Goal: Download file/media

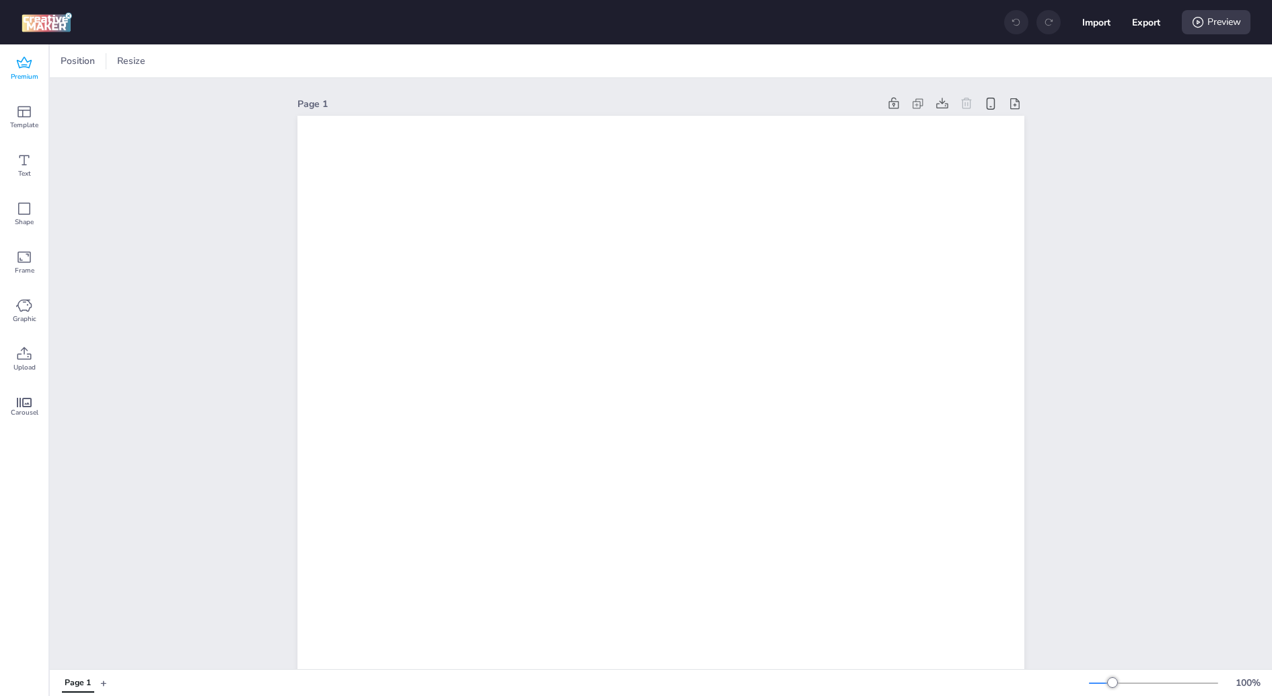
click at [14, 79] on span "Premium" at bounding box center [25, 76] width 28 height 11
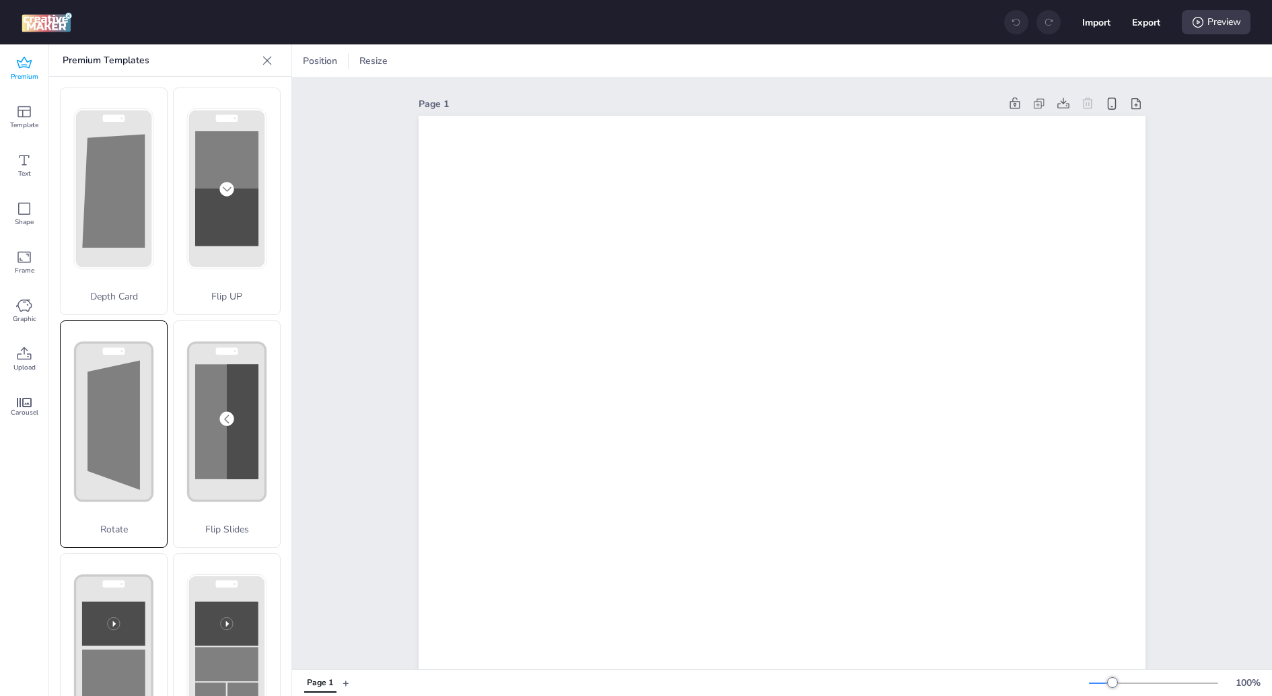
click at [94, 499] on rect at bounding box center [113, 422] width 77 height 158
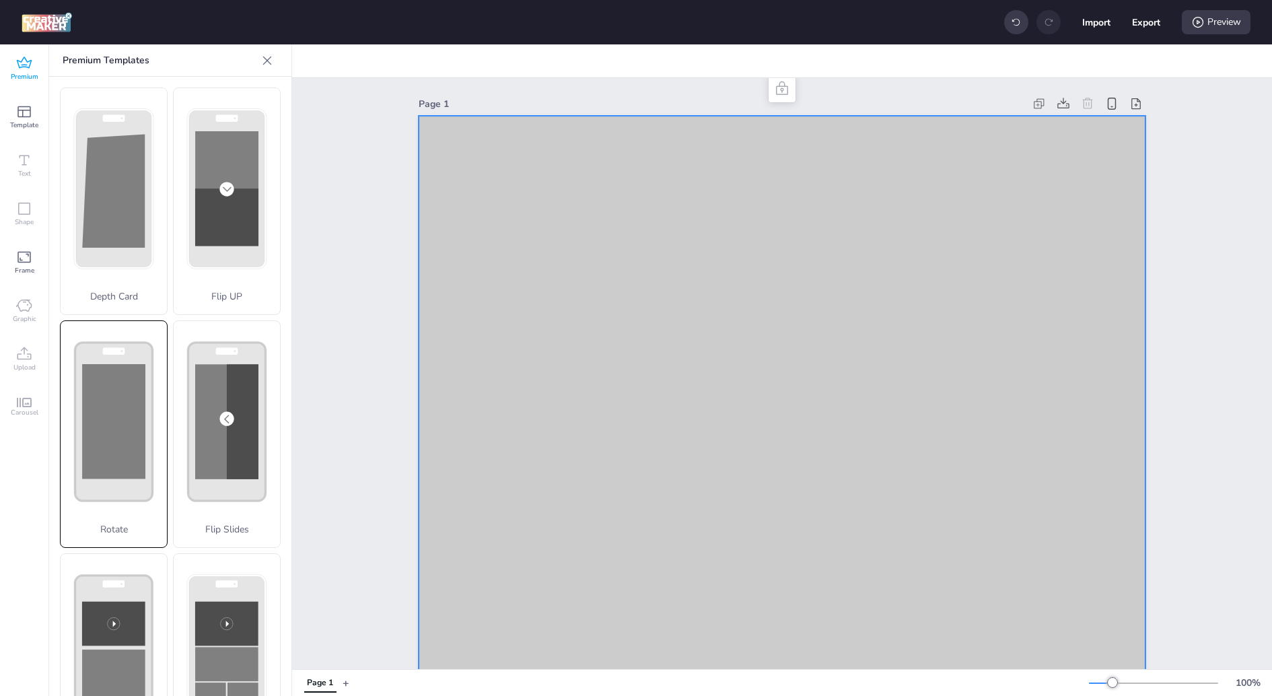
click at [117, 382] on rect at bounding box center [113, 421] width 63 height 114
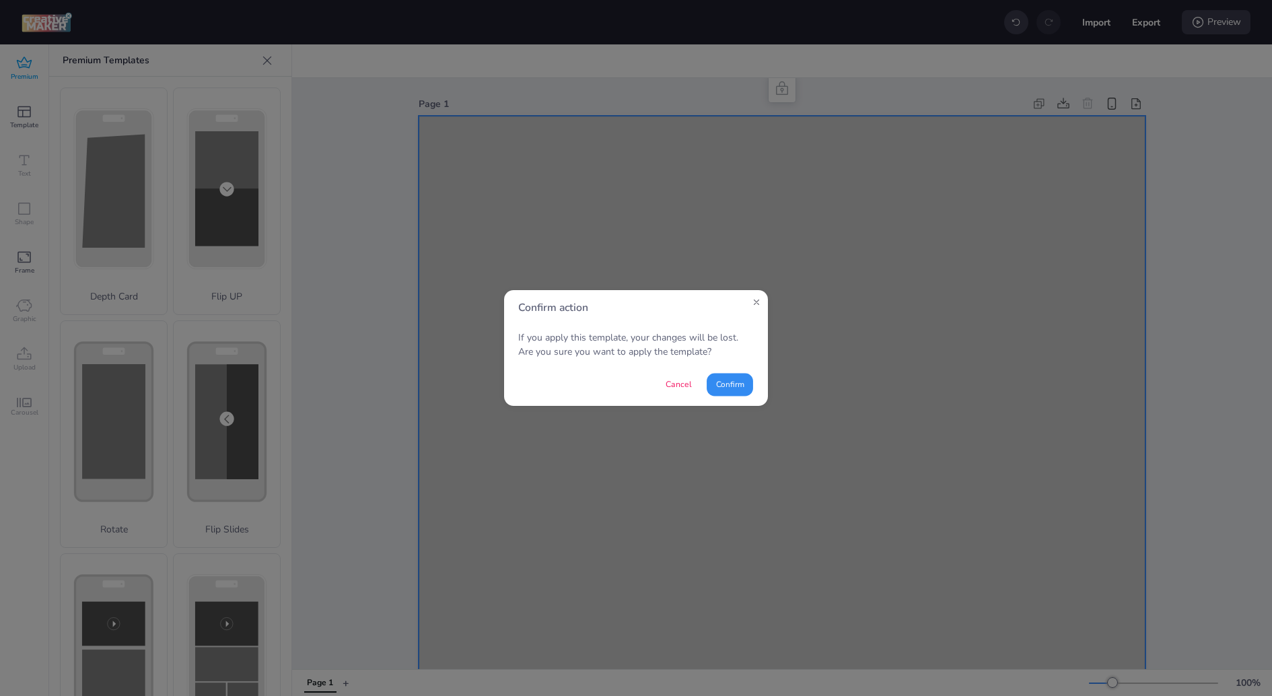
click at [712, 383] on button "Confirm" at bounding box center [730, 384] width 46 height 23
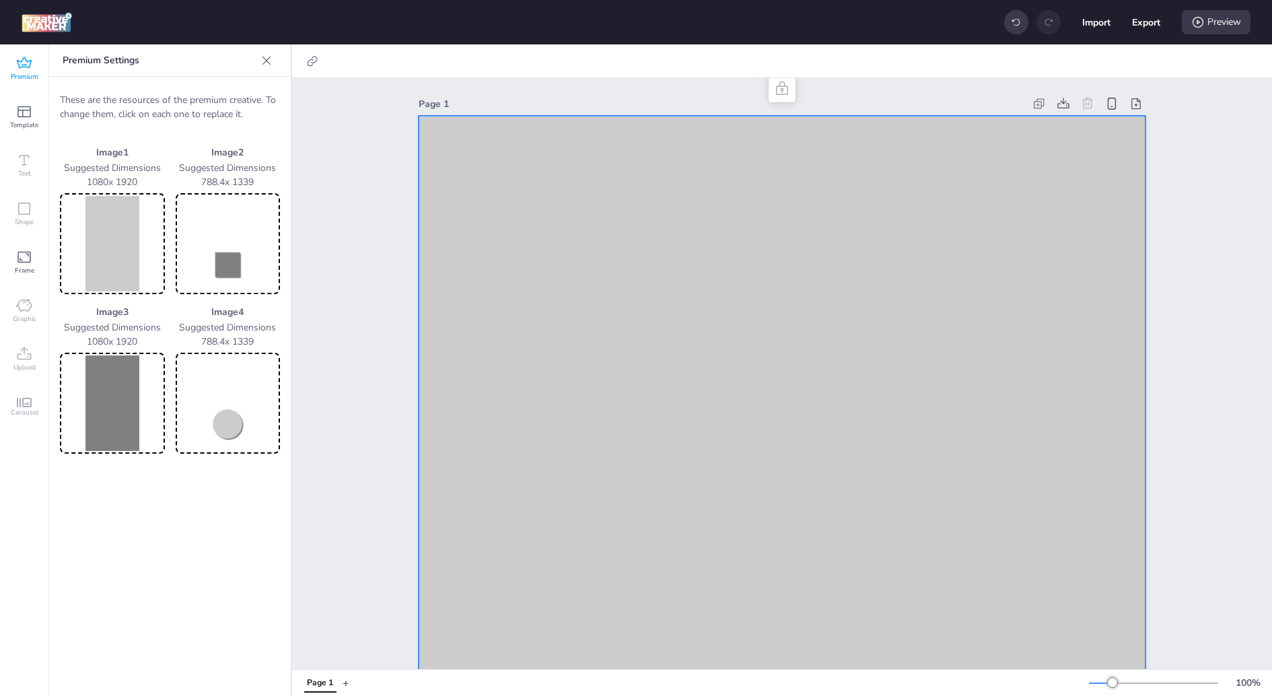
click at [85, 234] on img at bounding box center [113, 244] width 100 height 96
click at [113, 240] on img at bounding box center [113, 244] width 100 height 96
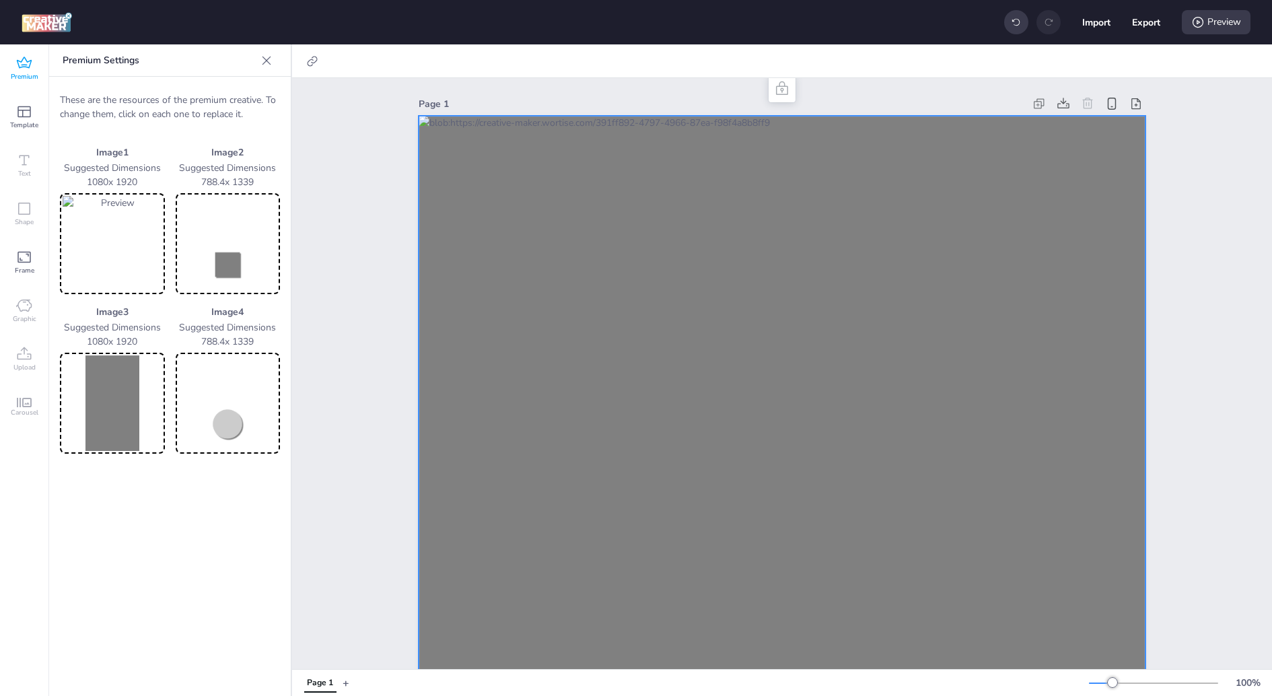
click at [146, 419] on img at bounding box center [113, 403] width 100 height 96
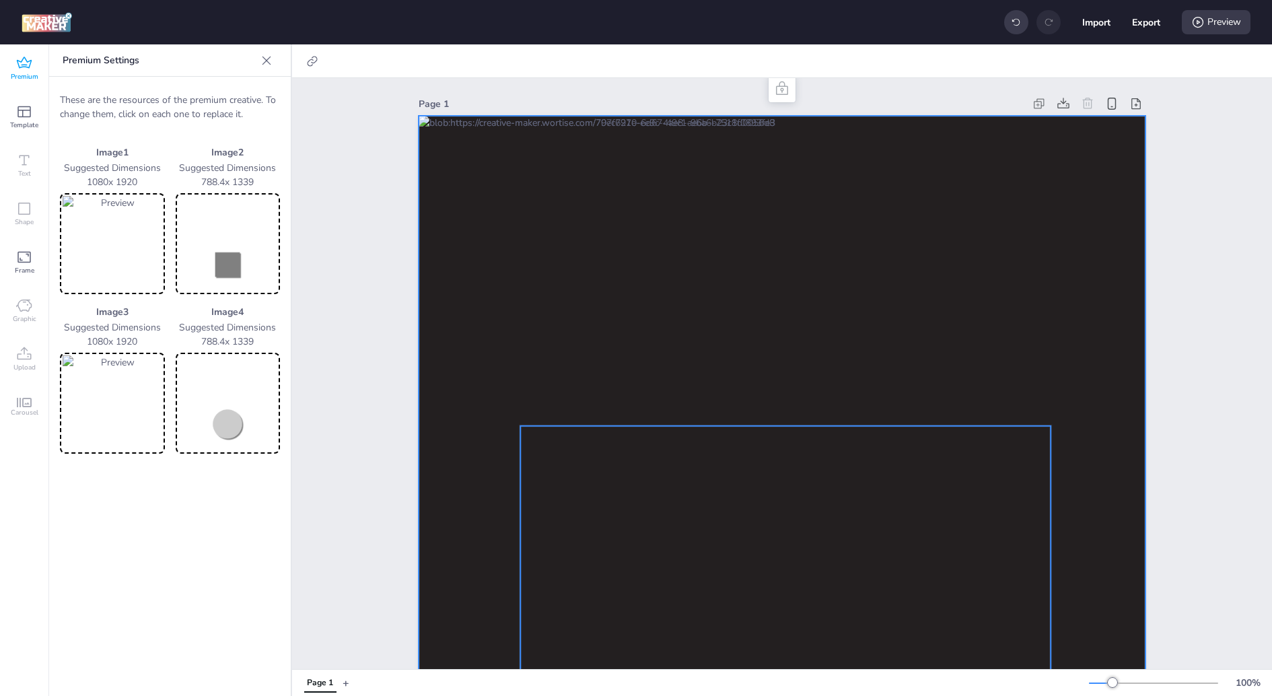
scroll to position [57, 0]
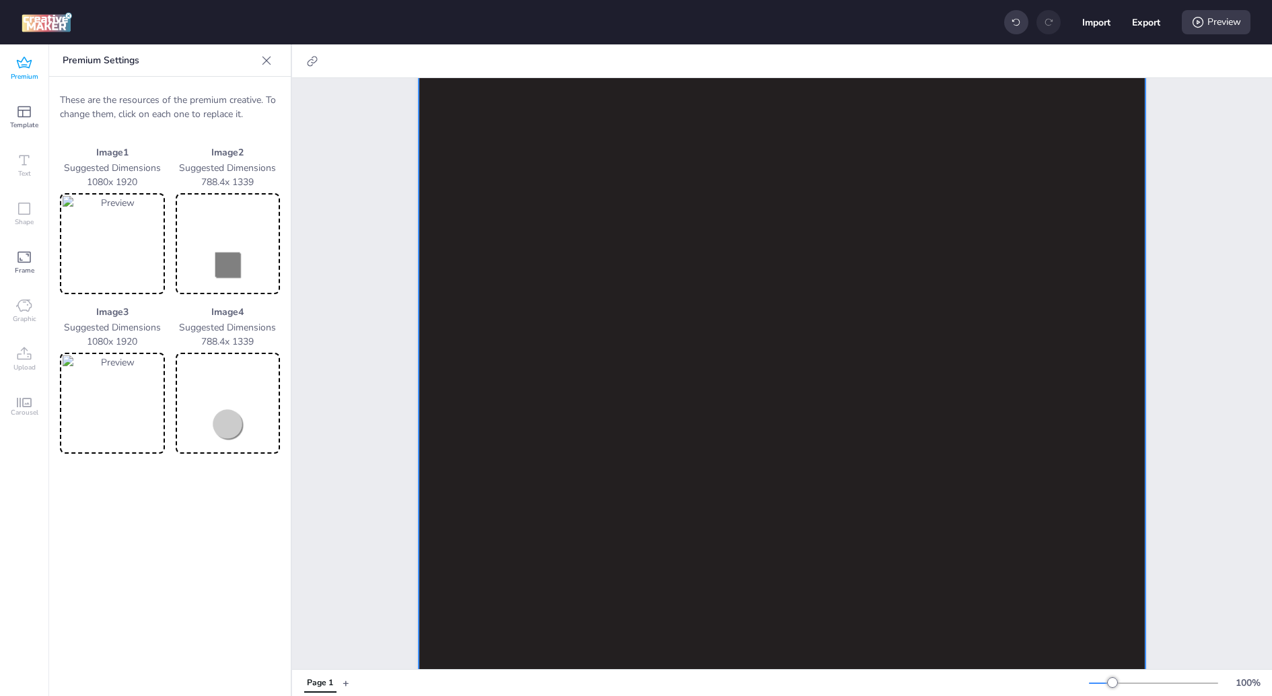
click at [378, 433] on div "Page 1" at bounding box center [782, 694] width 980 height 1346
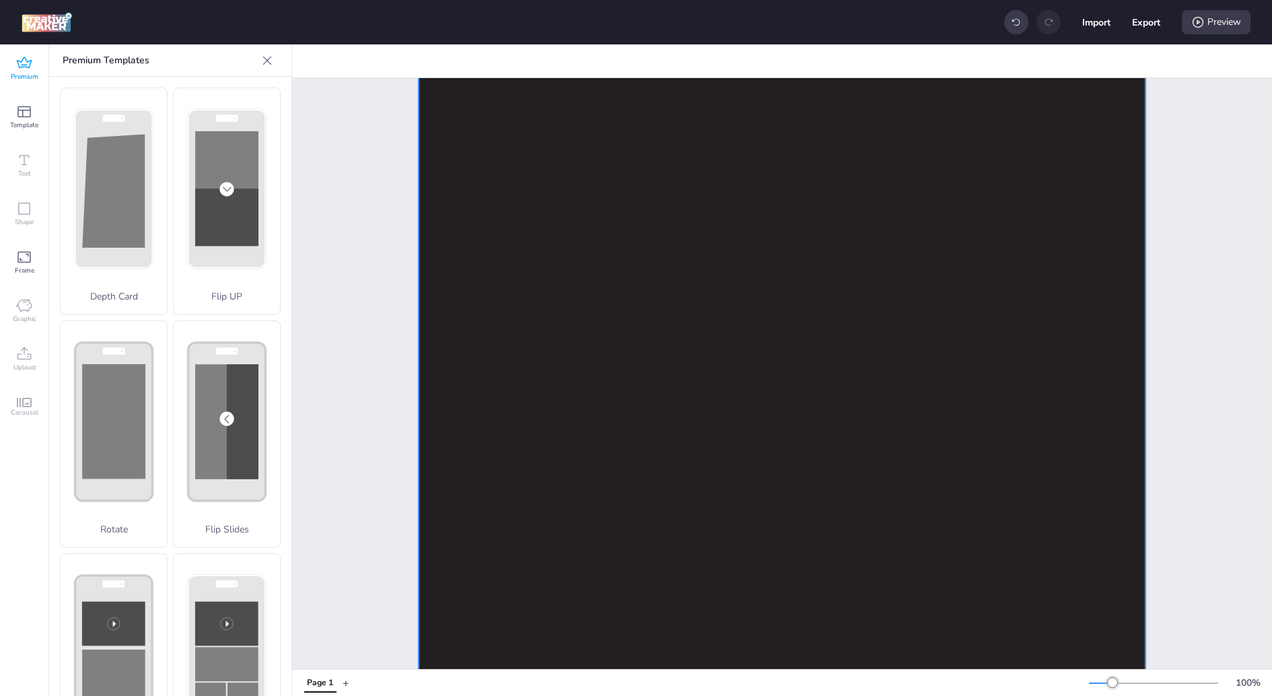
click at [484, 161] on div at bounding box center [782, 705] width 727 height 1292
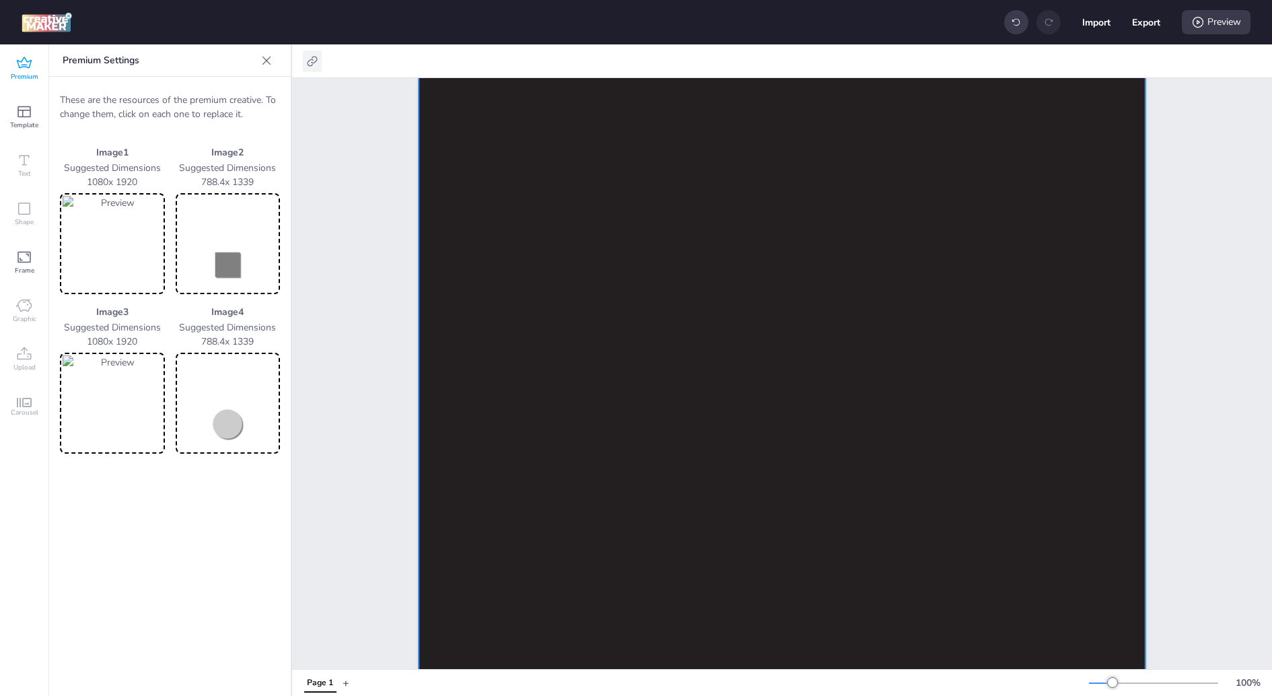
click at [315, 71] on div at bounding box center [312, 61] width 19 height 22
click at [276, 92] on div "Activate hyperlink" at bounding box center [240, 95] width 140 height 15
click at [242, 92] on span "Activate hyperlink" at bounding box center [224, 95] width 75 height 14
click at [178, 96] on input "Activate hyperlink" at bounding box center [174, 100] width 9 height 9
checkbox input "true"
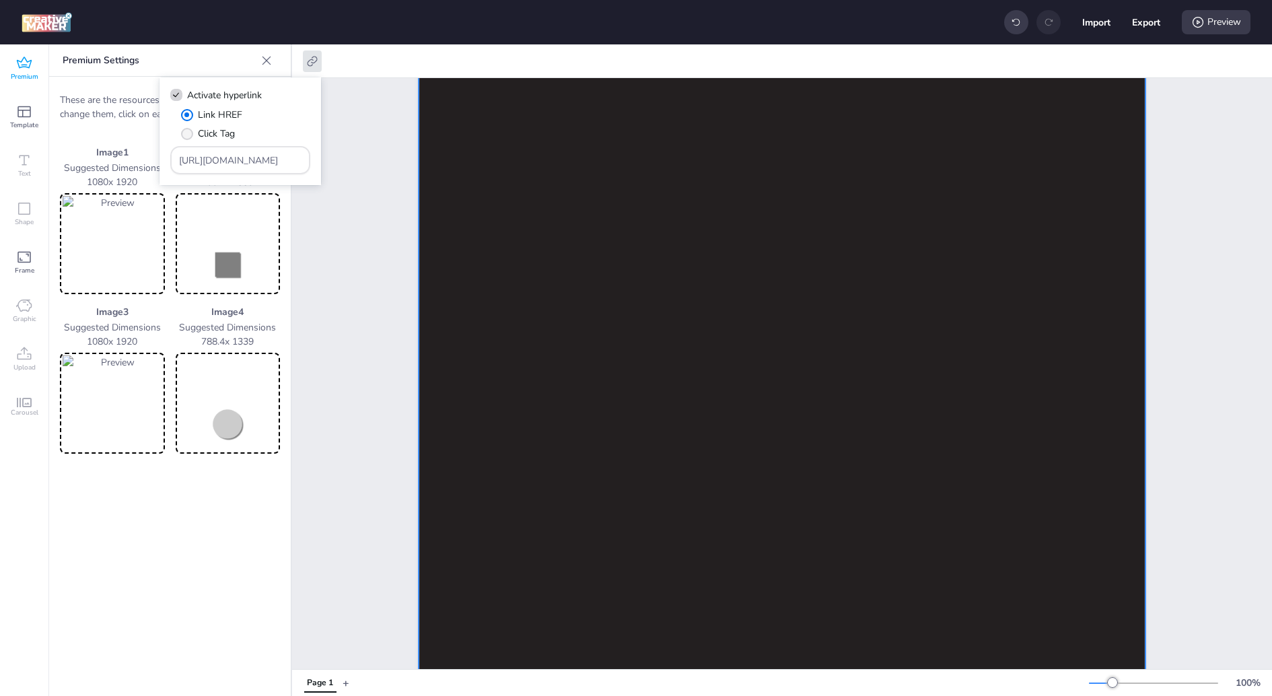
click at [231, 156] on input "[URL][DOMAIN_NAME]" at bounding box center [240, 160] width 123 height 14
paste input "[DOMAIN_NAME][URL]"
click at [231, 156] on input "[URL][DOMAIN_NAME] [DOMAIN_NAME]" at bounding box center [240, 160] width 123 height 14
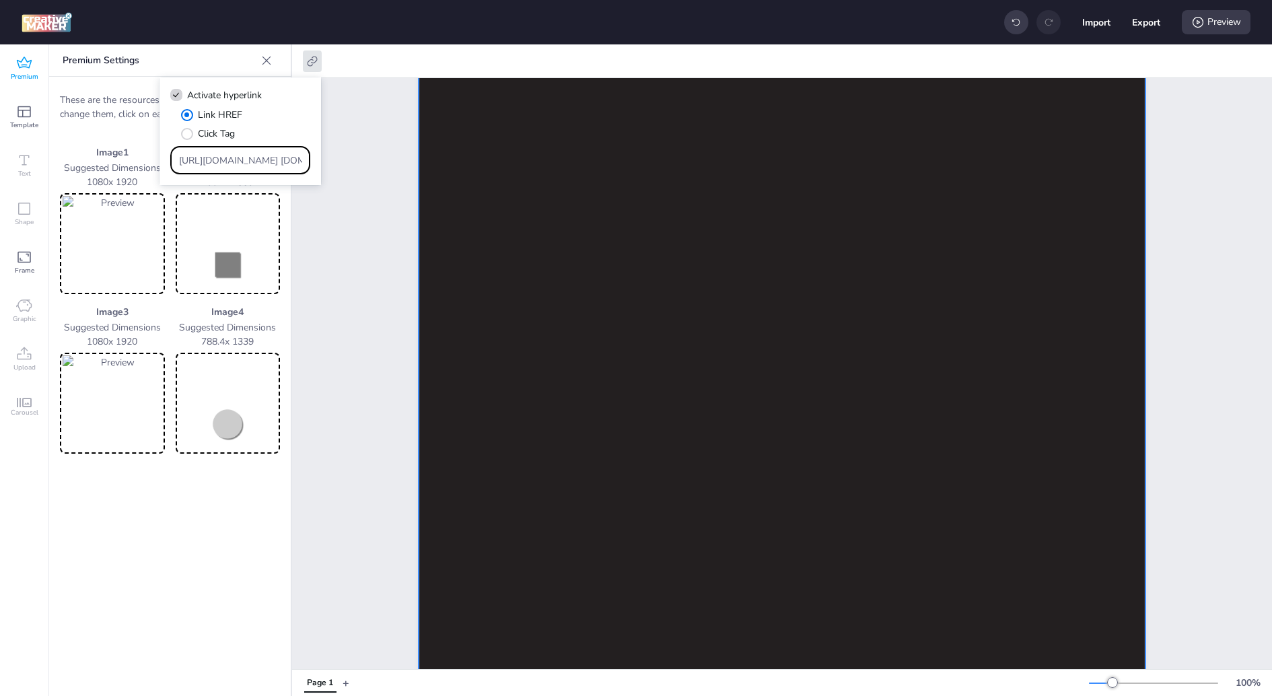
paste input "[DOMAIN_NAME][URL]"
type input "[DOMAIN_NAME][URL]"
click at [394, 213] on div "Page 1" at bounding box center [782, 694] width 802 height 1346
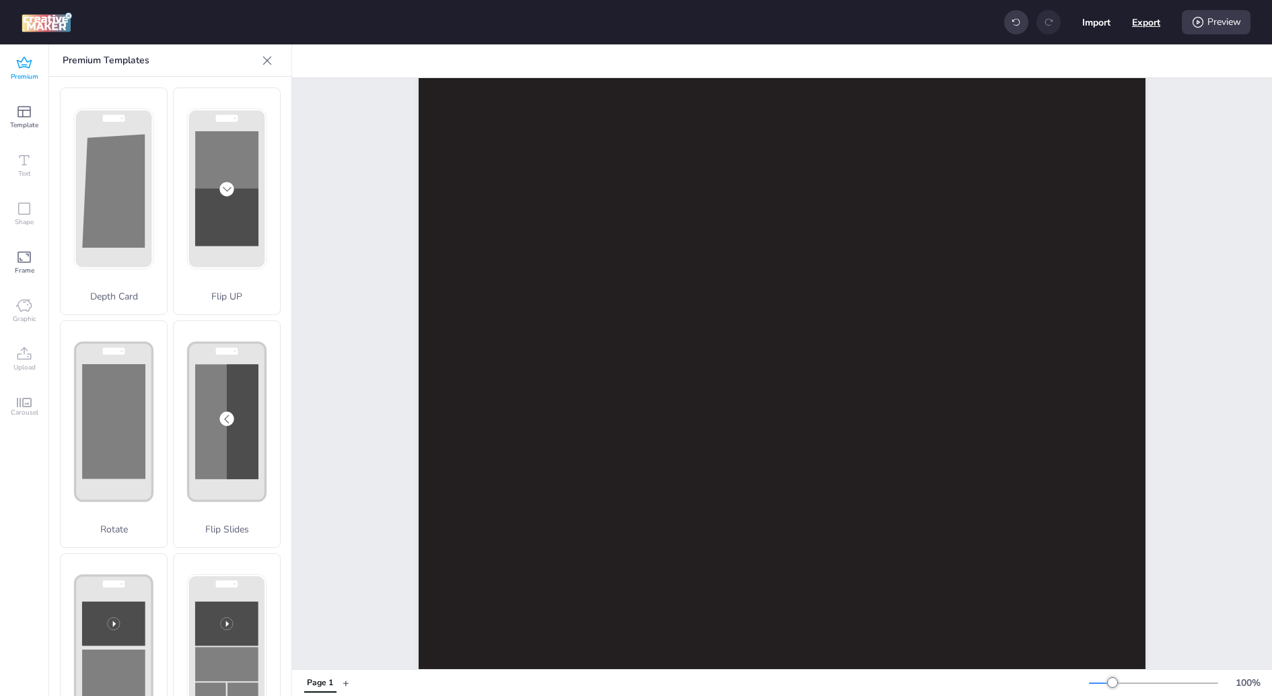
click at [1143, 21] on button "Export" at bounding box center [1146, 22] width 28 height 28
select select "html"
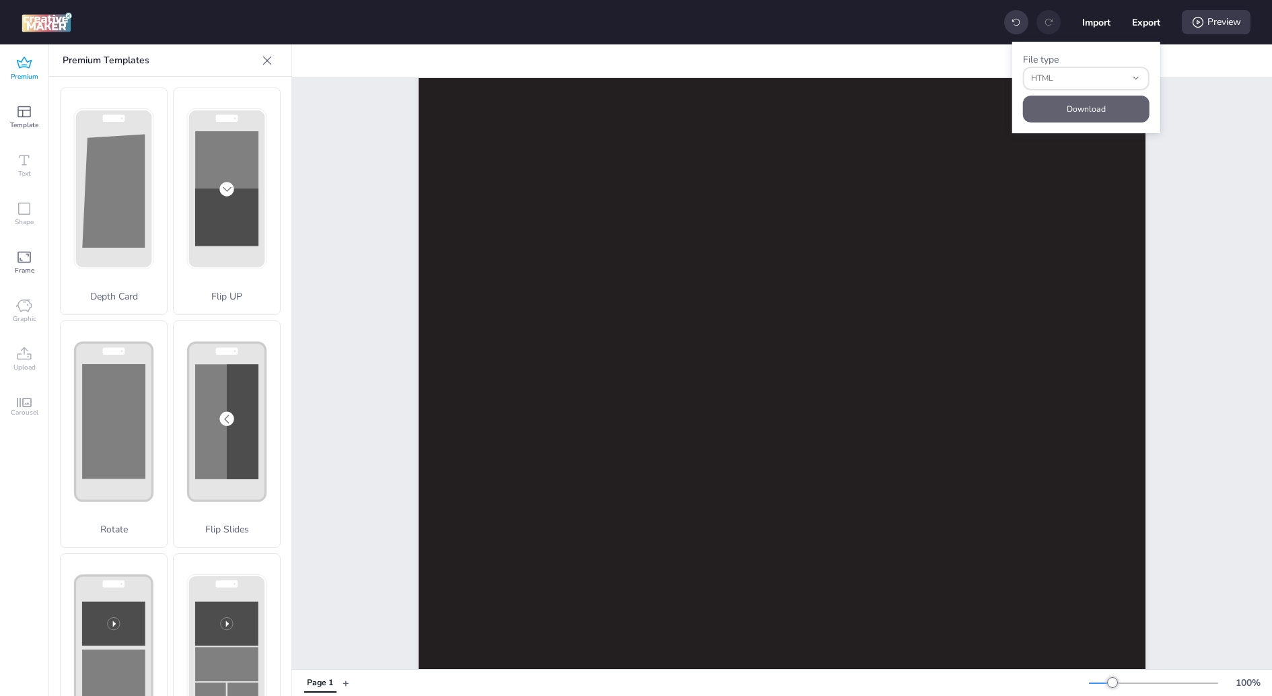
click at [1063, 104] on button "Download" at bounding box center [1086, 109] width 127 height 27
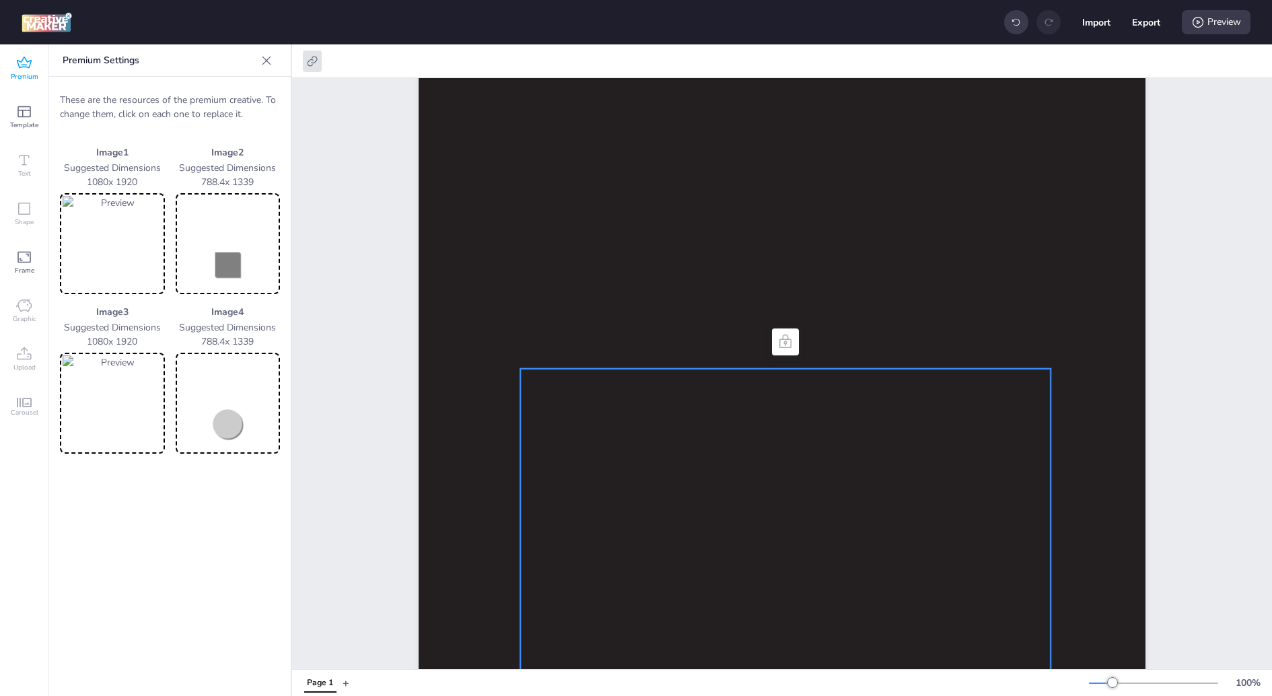
click at [249, 242] on img at bounding box center [228, 244] width 100 height 96
click at [217, 268] on img at bounding box center [228, 244] width 100 height 96
click at [365, 434] on div "Page 1" at bounding box center [782, 694] width 980 height 1346
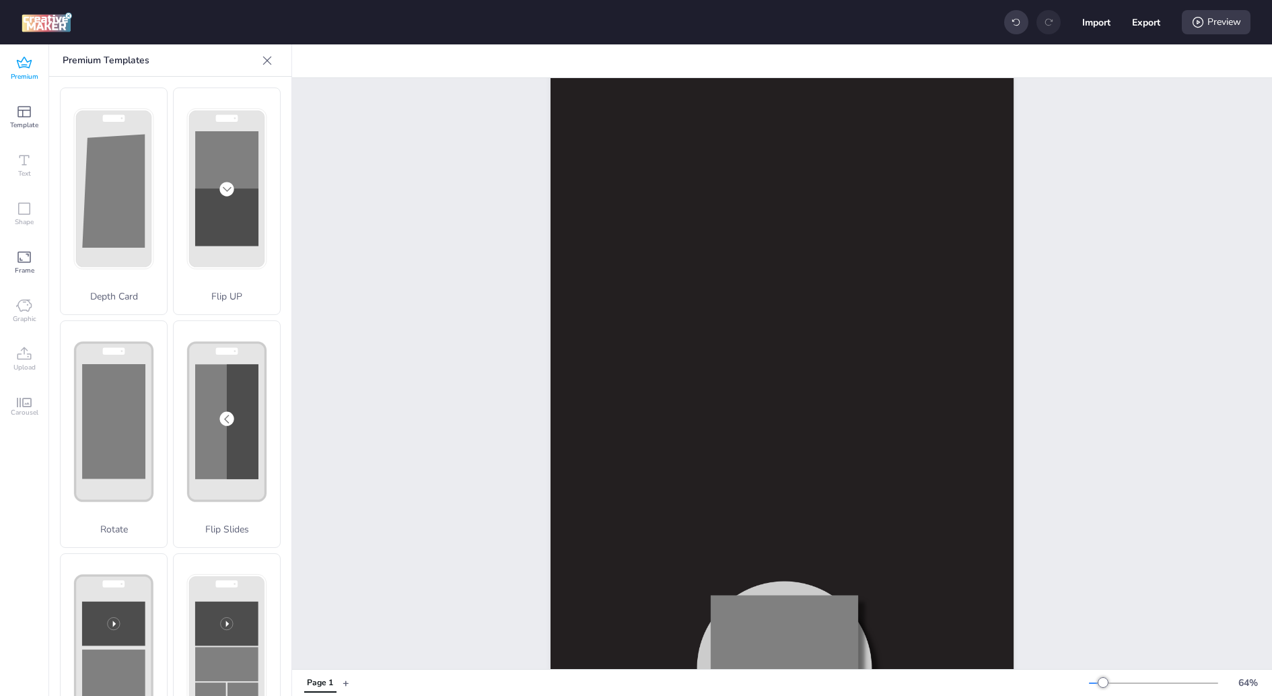
scroll to position [52, 0]
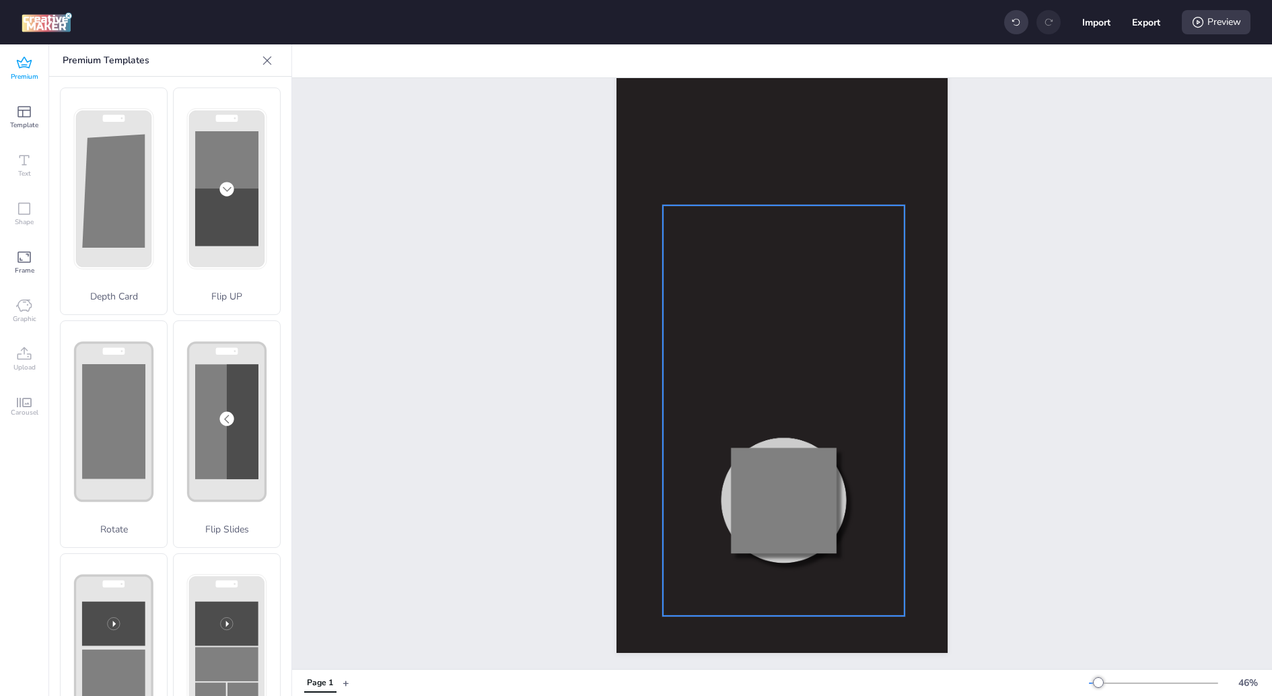
click at [753, 489] on div at bounding box center [784, 410] width 242 height 410
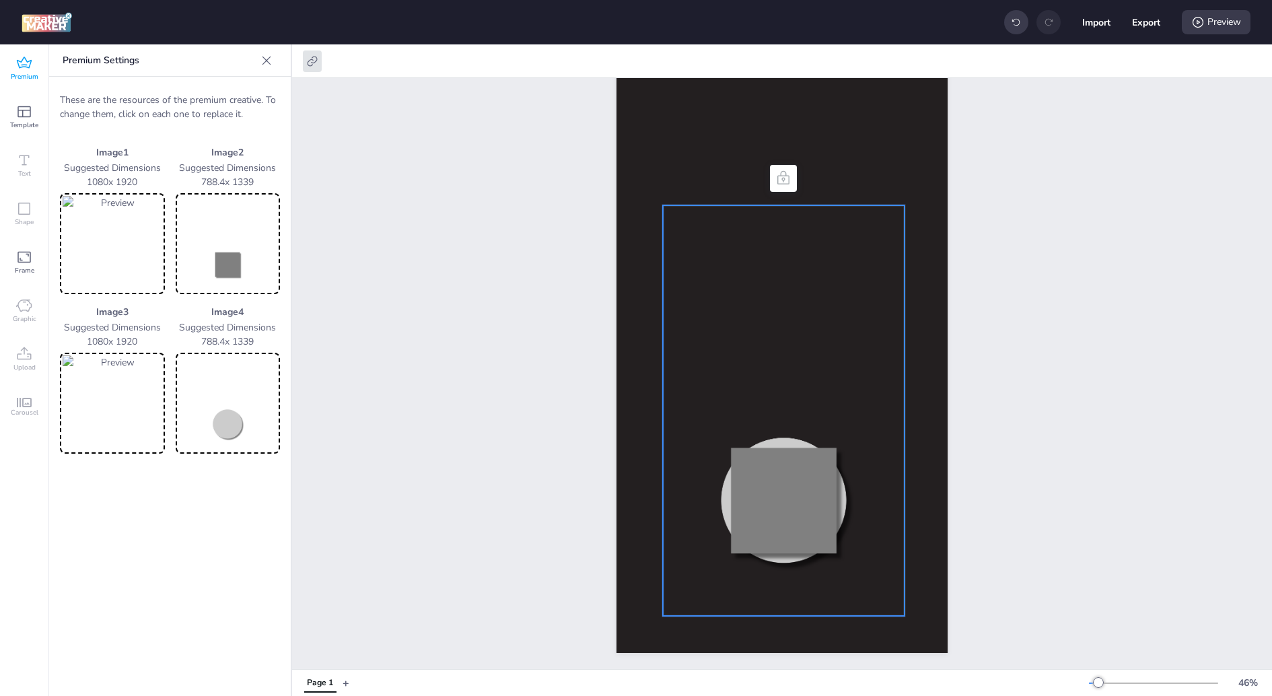
click at [240, 272] on img at bounding box center [228, 244] width 100 height 96
click at [236, 290] on img at bounding box center [228, 244] width 100 height 96
click at [217, 301] on div "Image 1 Suggested Dimensions 1080 x 1920 Image 2 Suggested Dimensions 788.4 x 1…" at bounding box center [170, 299] width 220 height 308
click at [218, 288] on img at bounding box center [228, 244] width 100 height 96
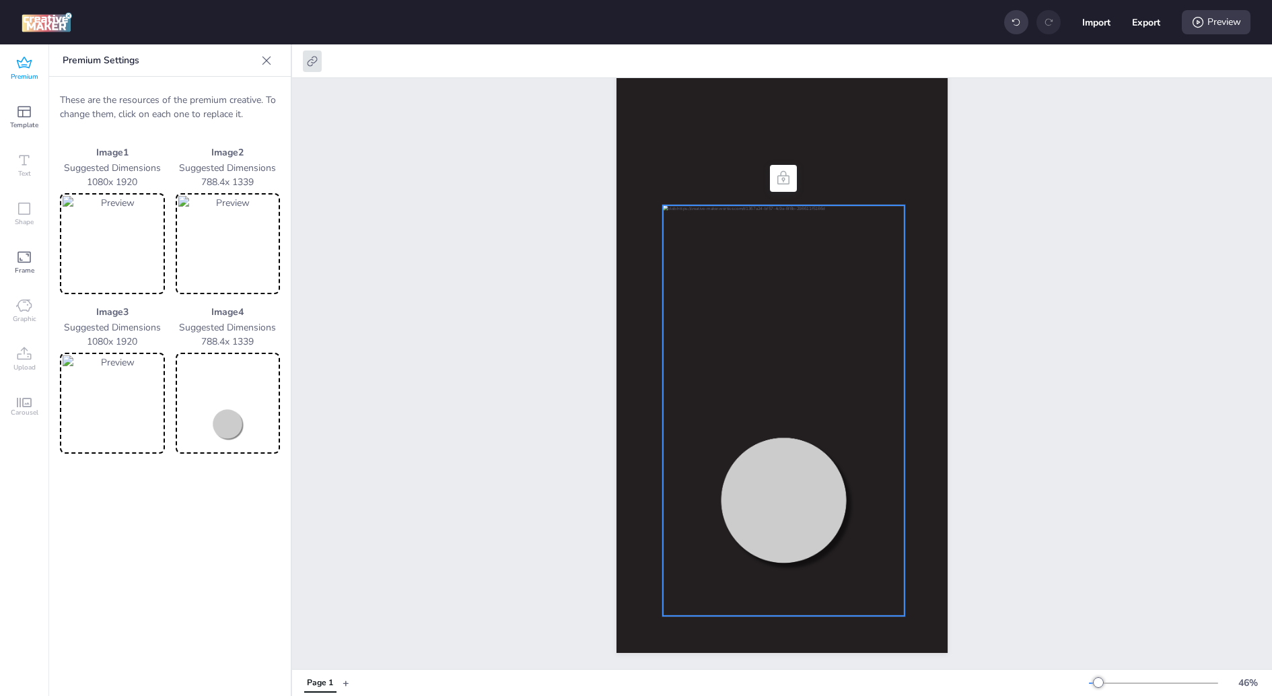
click at [230, 423] on img at bounding box center [228, 403] width 100 height 96
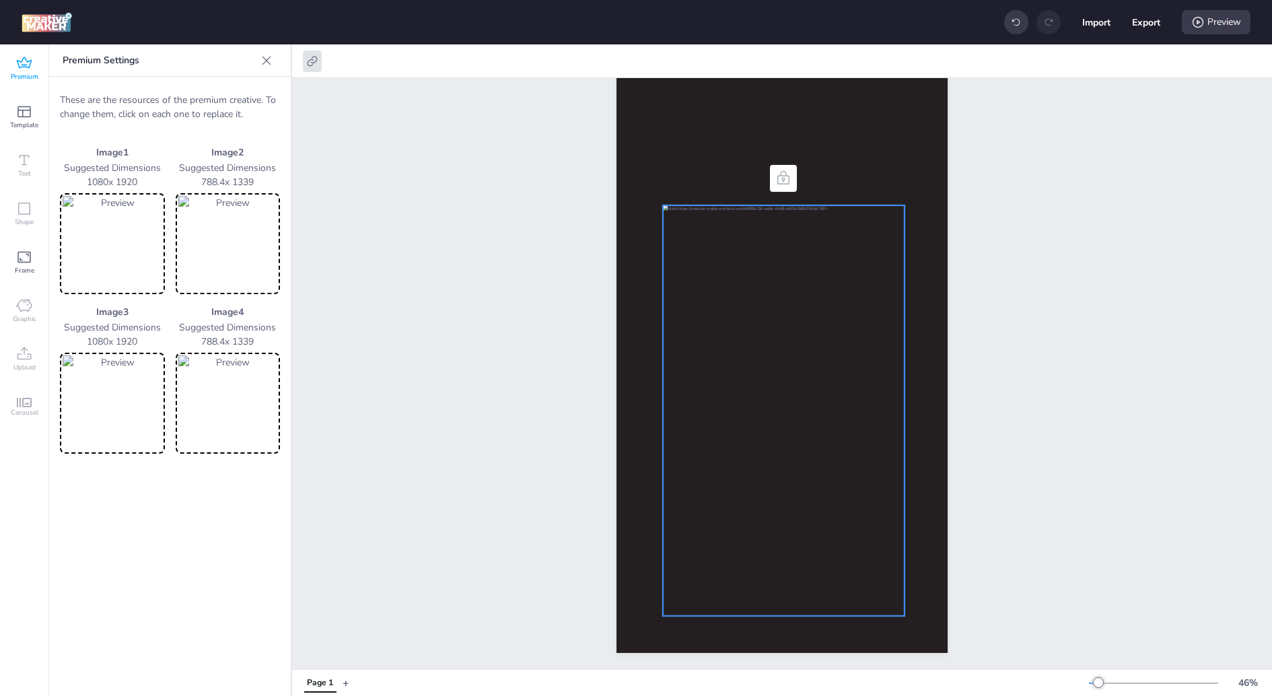
click at [435, 370] on div "Page 1" at bounding box center [782, 347] width 980 height 643
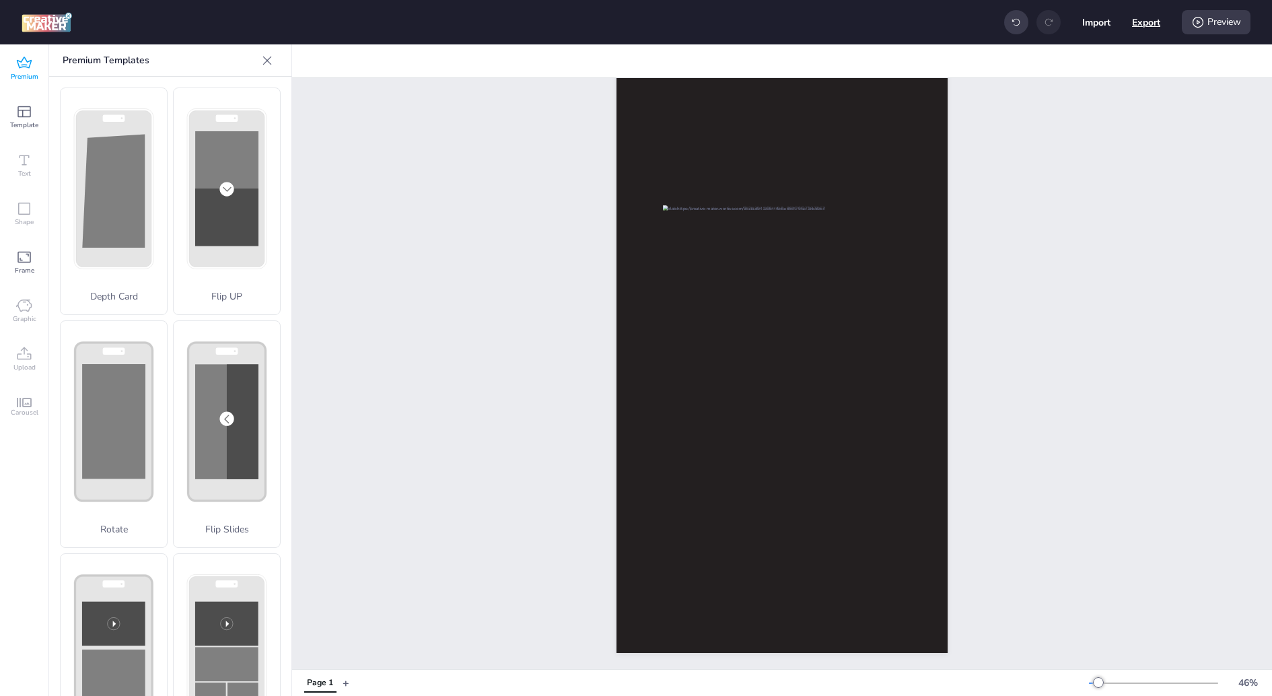
click at [1133, 17] on button "Export" at bounding box center [1146, 22] width 28 height 28
select select "html"
click at [1061, 102] on button "Download" at bounding box center [1085, 109] width 122 height 26
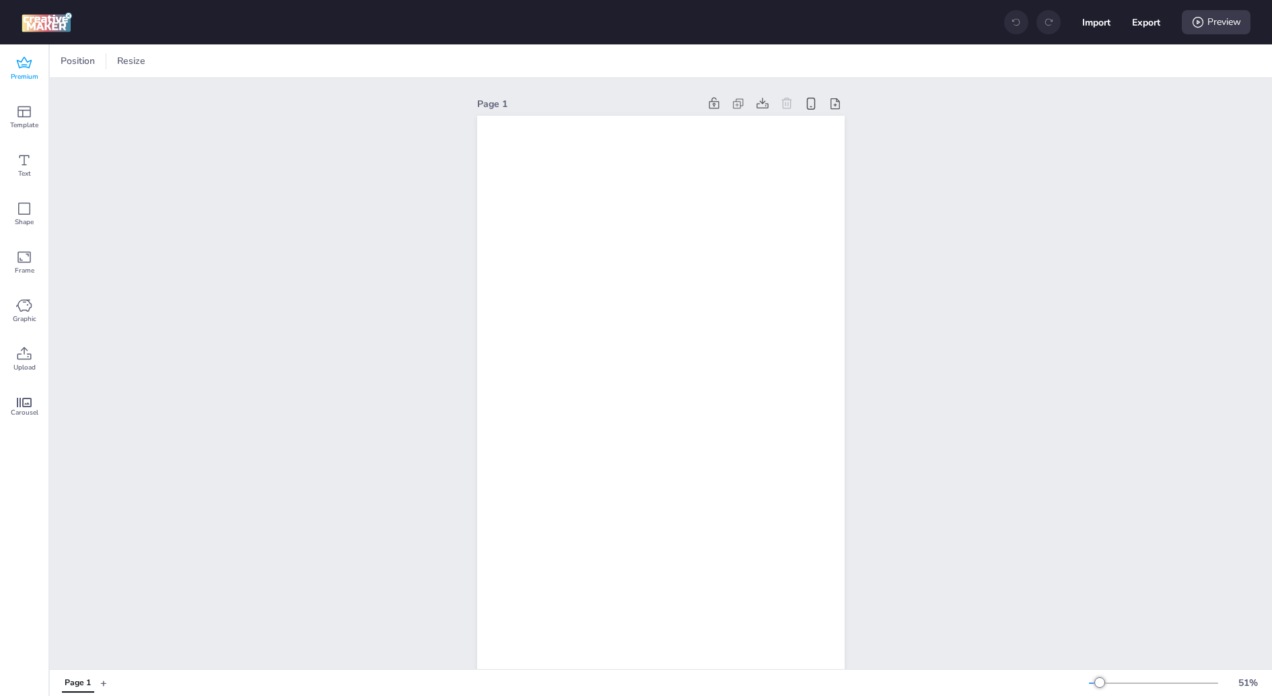
click at [13, 63] on div "Premium" at bounding box center [24, 68] width 48 height 48
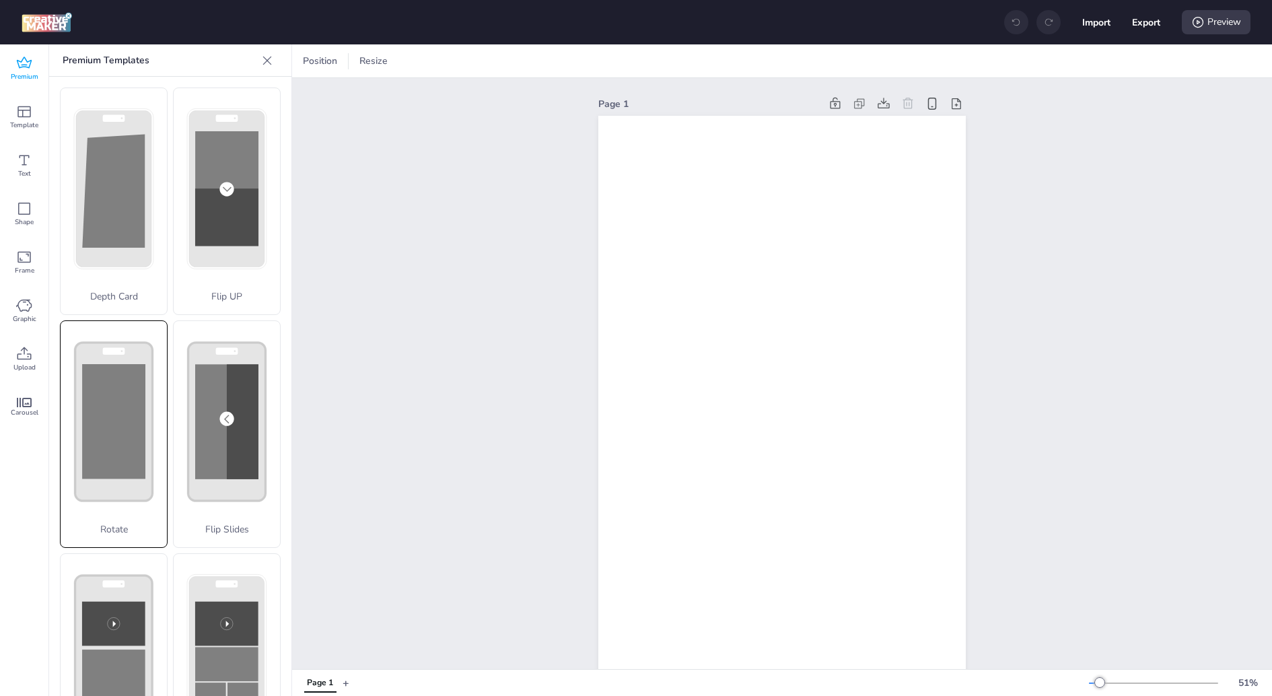
click at [92, 422] on div "Rotate" at bounding box center [114, 433] width 108 height 227
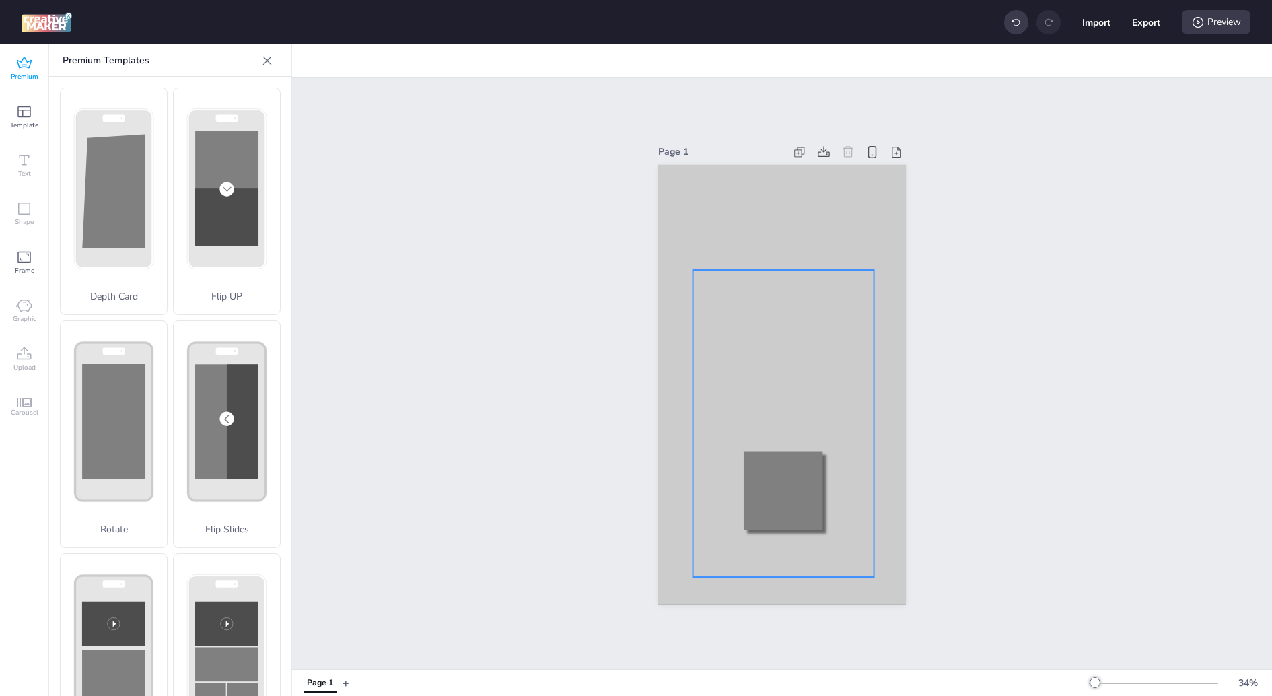
click at [754, 273] on div at bounding box center [782, 423] width 181 height 307
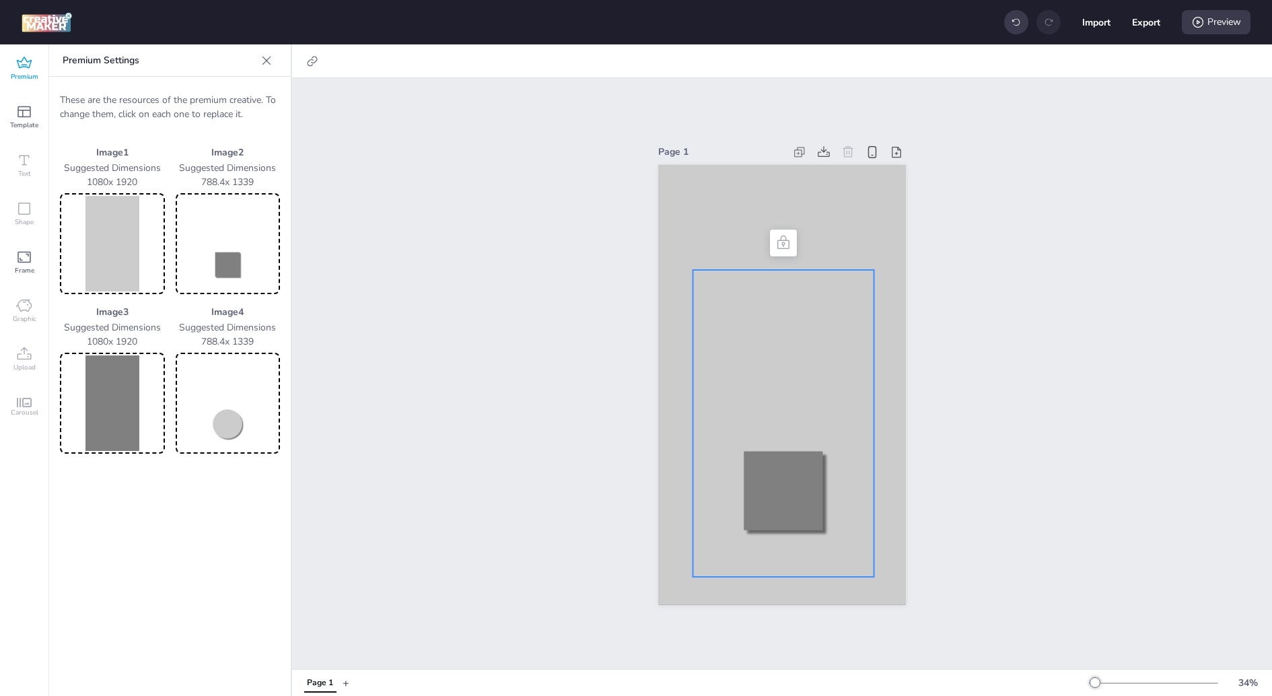
click at [150, 220] on img at bounding box center [113, 244] width 100 height 96
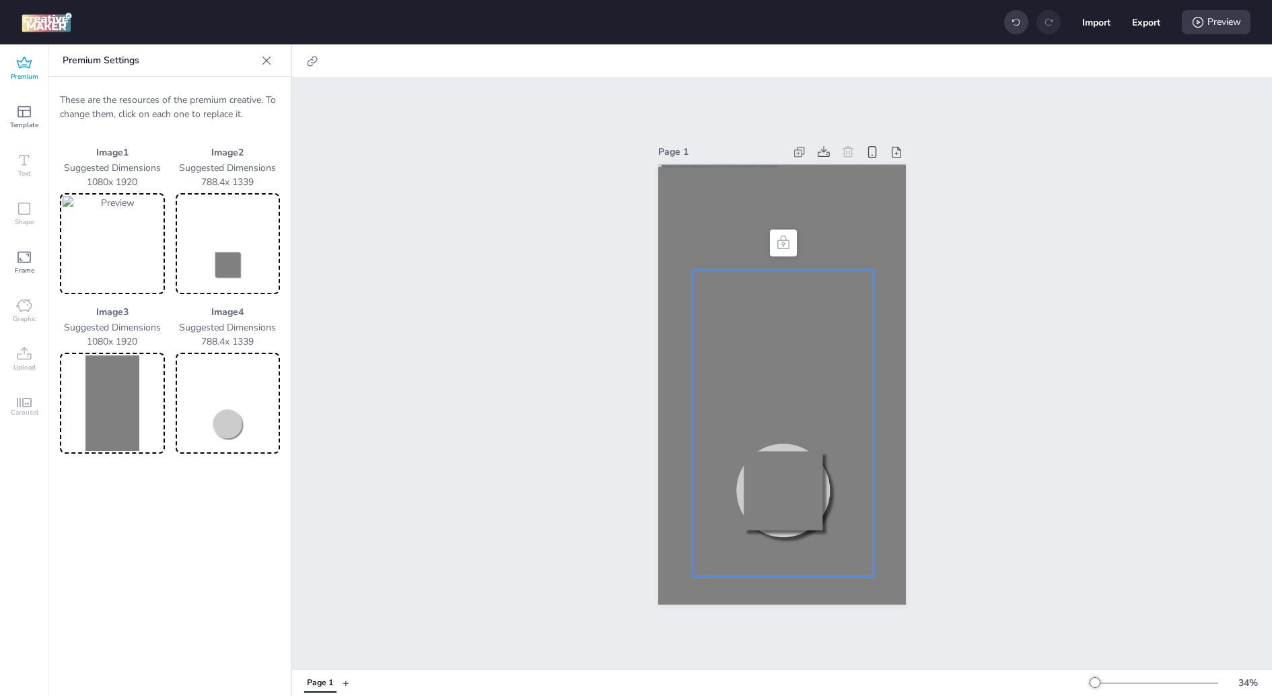
click at [127, 410] on img at bounding box center [113, 403] width 100 height 96
click at [101, 389] on img at bounding box center [113, 403] width 100 height 96
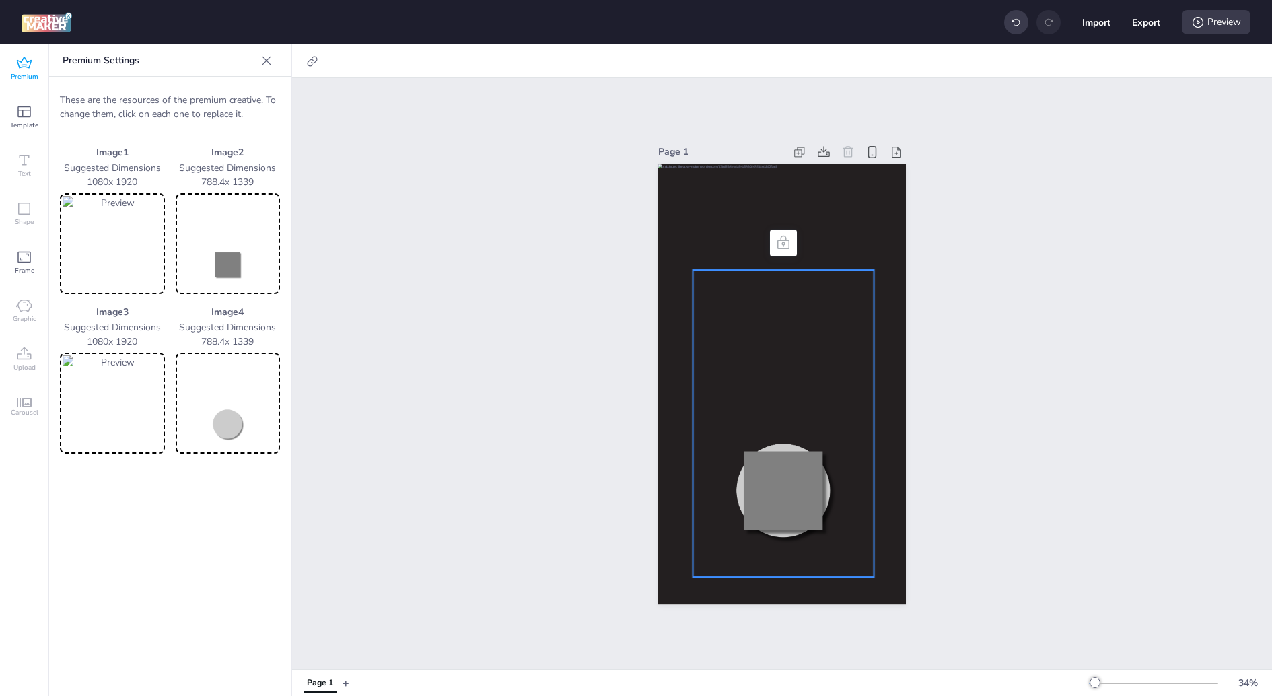
click at [231, 236] on img at bounding box center [228, 244] width 100 height 96
click at [243, 432] on img at bounding box center [228, 403] width 100 height 96
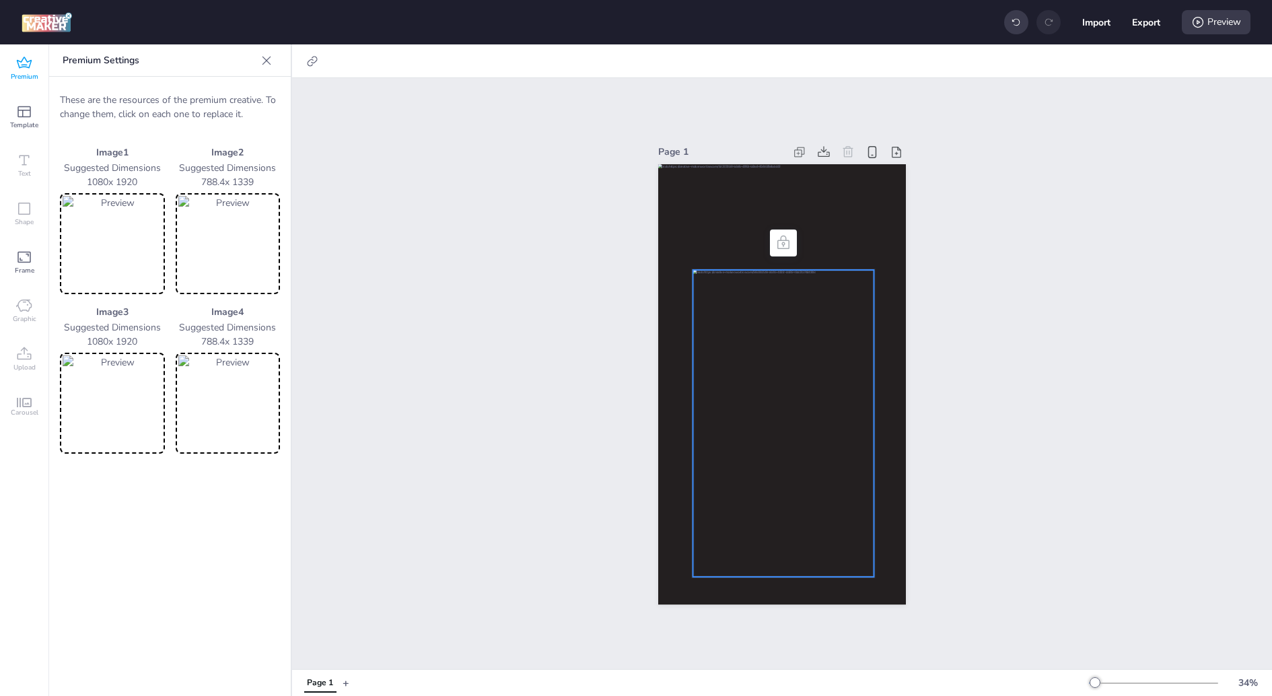
click at [511, 392] on div "Page 1" at bounding box center [782, 373] width 980 height 591
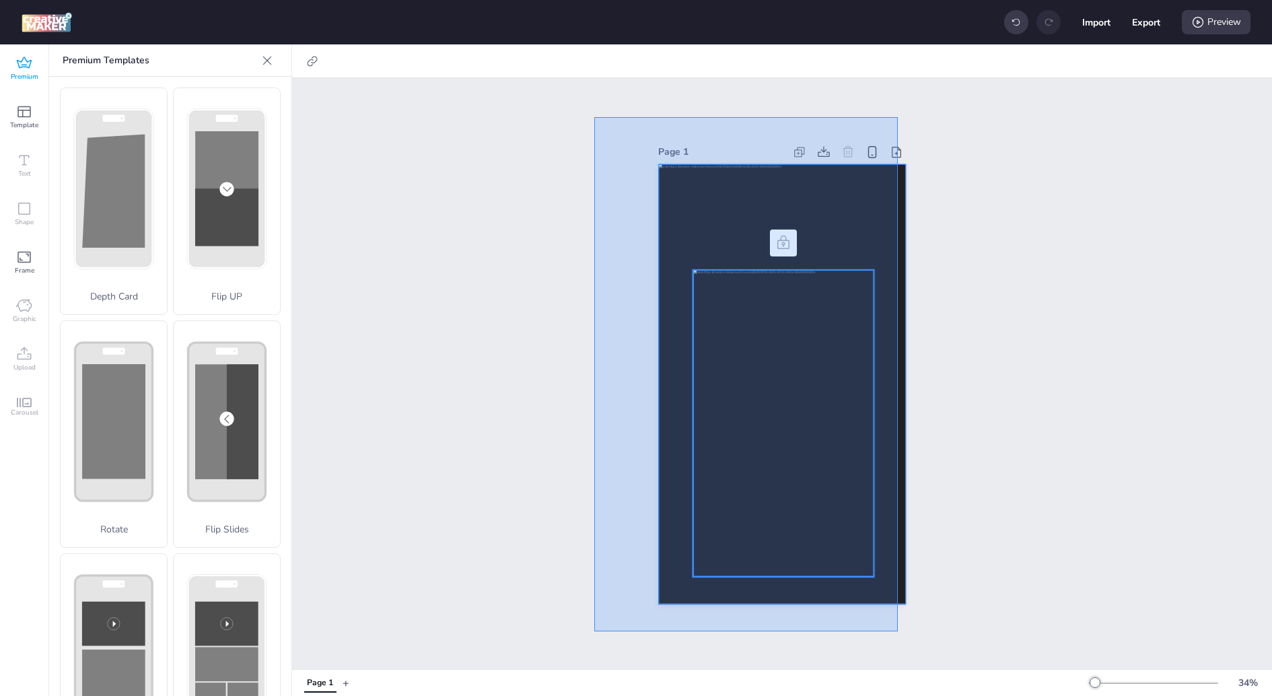
drag, startPoint x: 594, startPoint y: 117, endPoint x: 903, endPoint y: 642, distance: 609.4
click at [903, 642] on div "Page 1" at bounding box center [782, 373] width 980 height 591
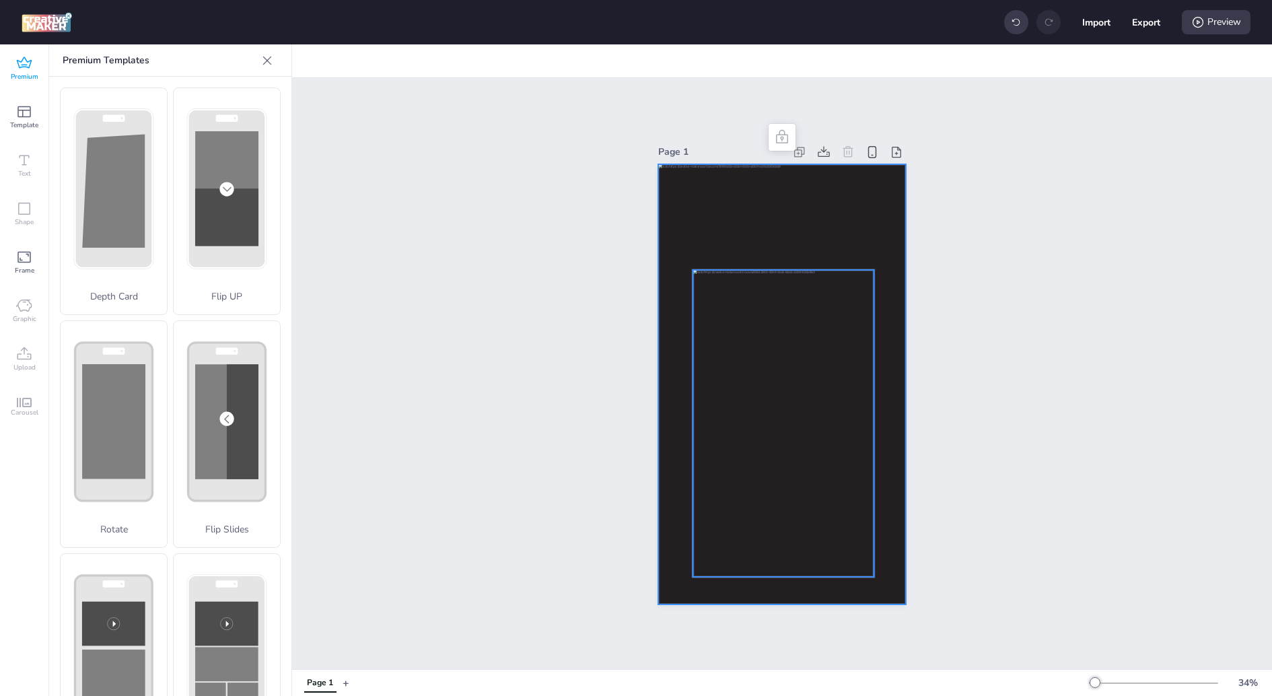
click at [743, 236] on div at bounding box center [782, 384] width 248 height 440
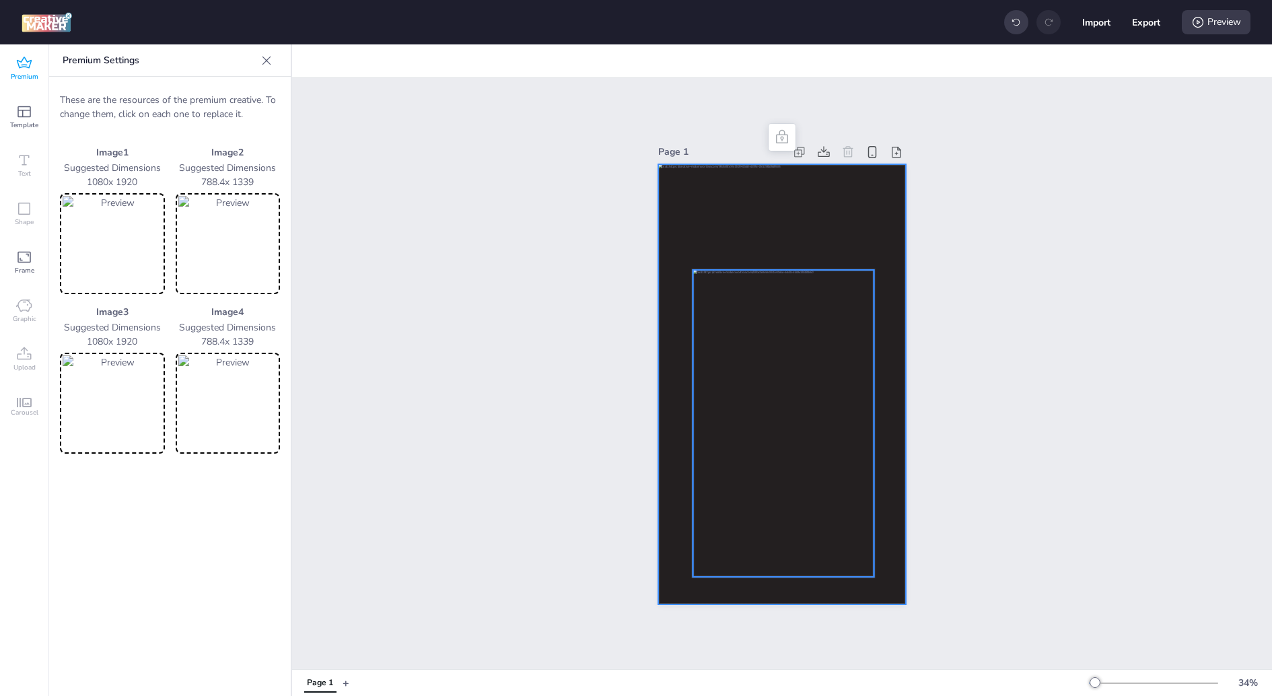
click at [272, 59] on icon at bounding box center [266, 60] width 13 height 13
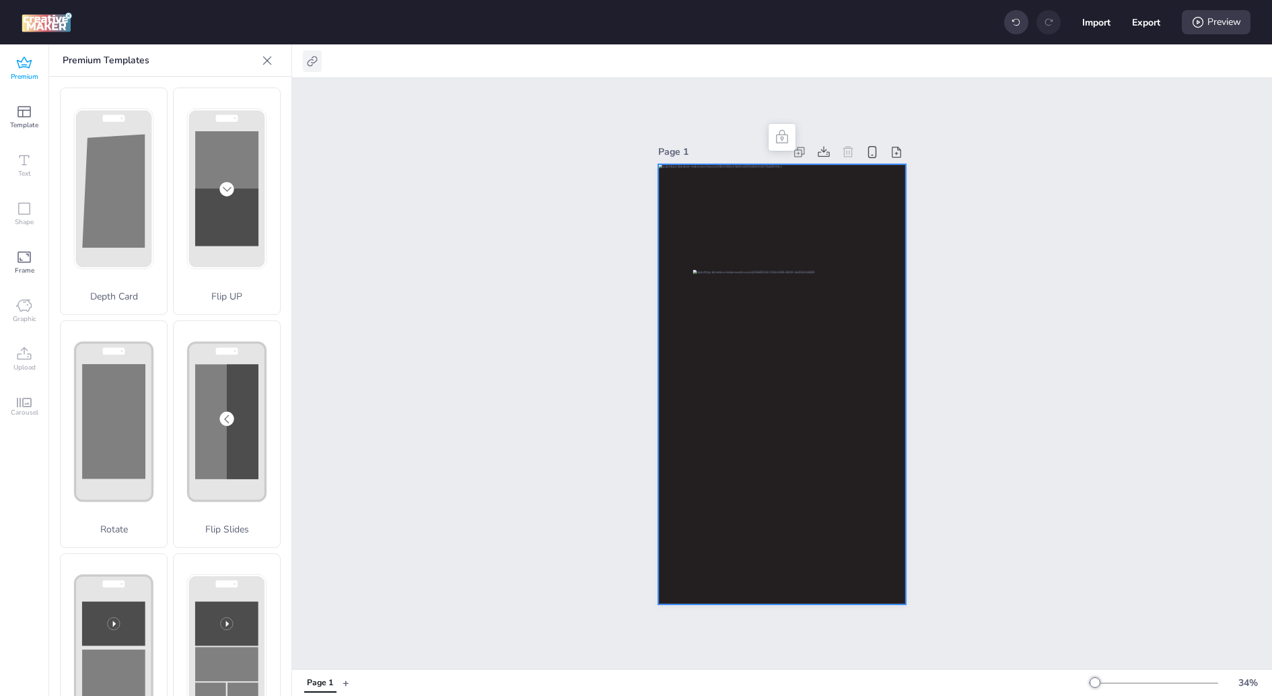
click at [312, 57] on icon at bounding box center [312, 61] width 10 height 10
click at [275, 88] on div "Activate hyperlink" at bounding box center [240, 95] width 140 height 15
click at [238, 94] on span "Activate hyperlink" at bounding box center [224, 95] width 75 height 14
click at [178, 96] on input "Activate hyperlink" at bounding box center [174, 100] width 9 height 9
checkbox input "true"
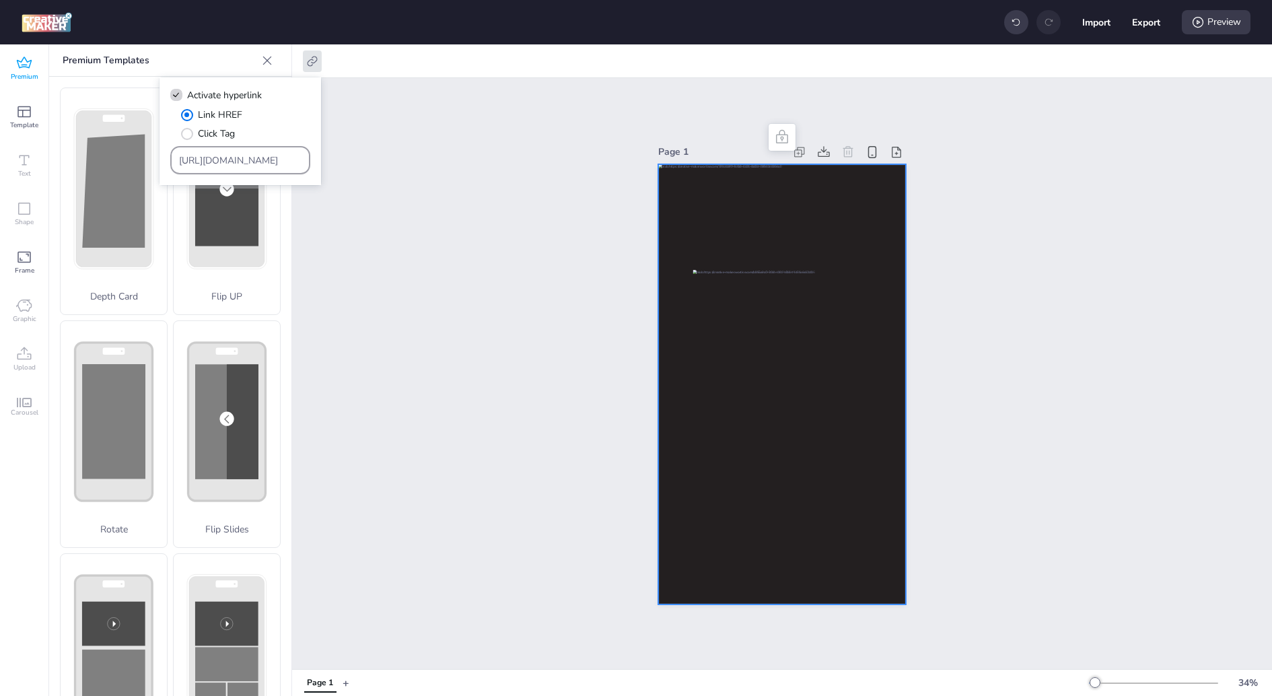
click at [231, 147] on div "[URL][DOMAIN_NAME]" at bounding box center [240, 160] width 140 height 28
click at [231, 166] on input "[URL][DOMAIN_NAME]" at bounding box center [240, 160] width 123 height 14
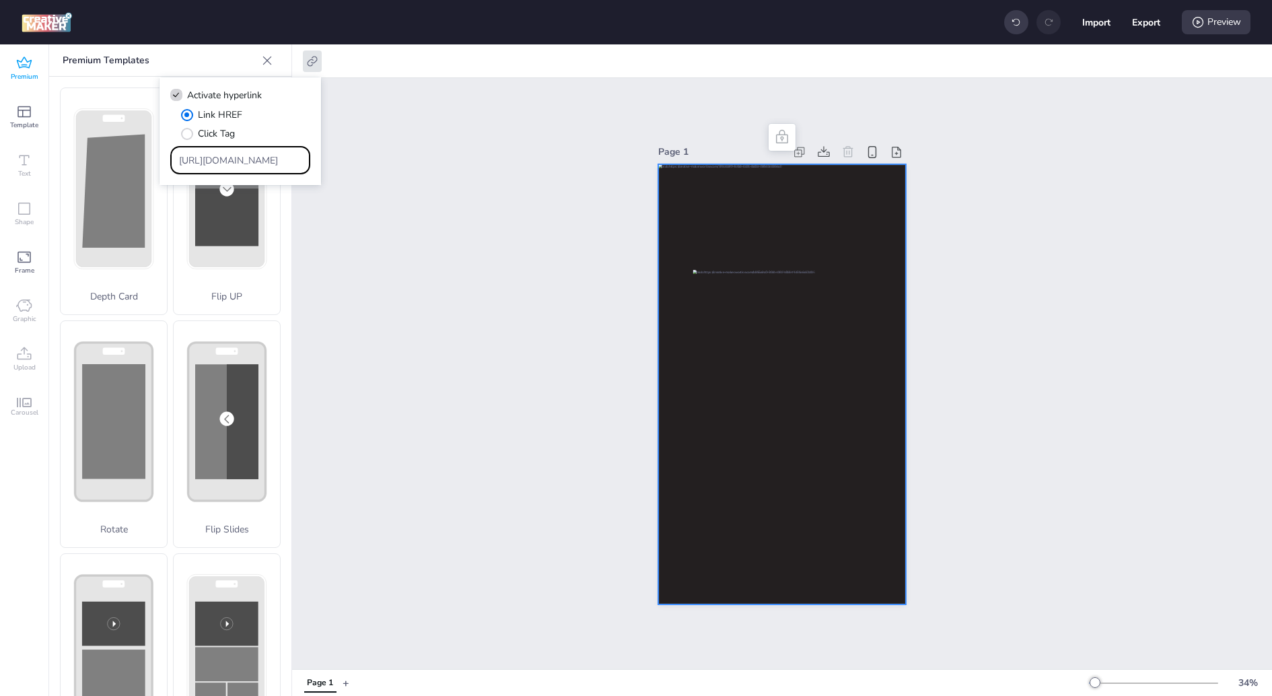
click at [231, 166] on input "[URL][DOMAIN_NAME]" at bounding box center [240, 160] width 123 height 14
paste input "creatives.wortise.com/1759170870146.html"
paste input "[DOMAIN_NAME][URL]"
type input "[DOMAIN_NAME][URL]"
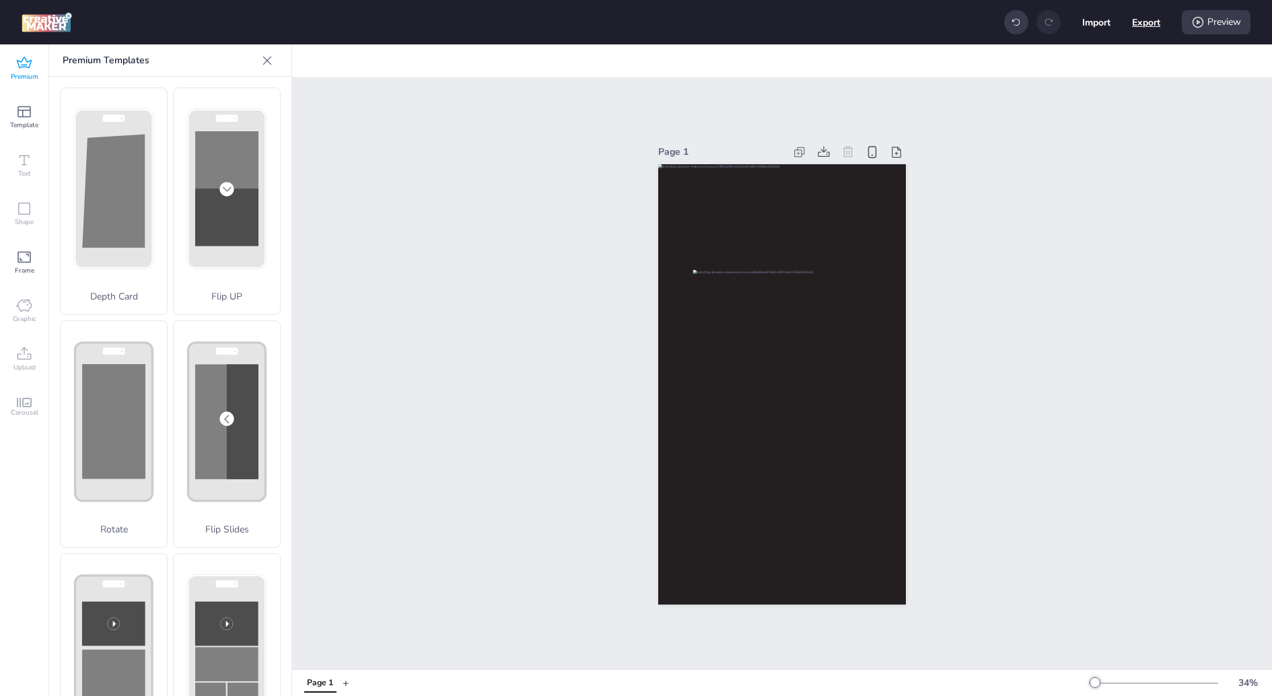
click at [1153, 27] on button "Export" at bounding box center [1146, 22] width 28 height 28
select select "html"
click at [1088, 106] on button "Download" at bounding box center [1085, 109] width 127 height 27
